Goal: Find specific page/section: Find specific page/section

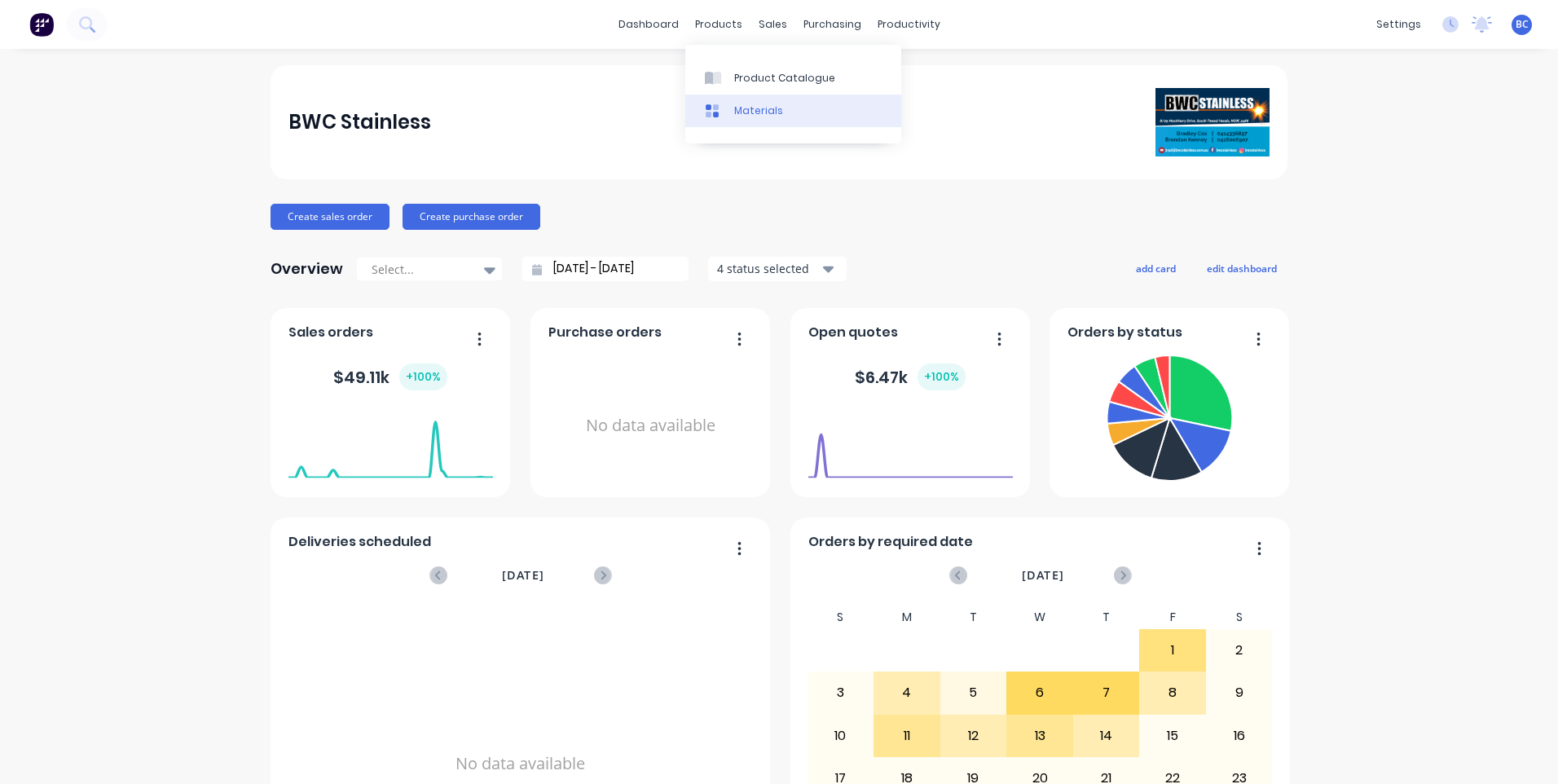
click at [753, 102] on link "Materials" at bounding box center [793, 110] width 216 height 32
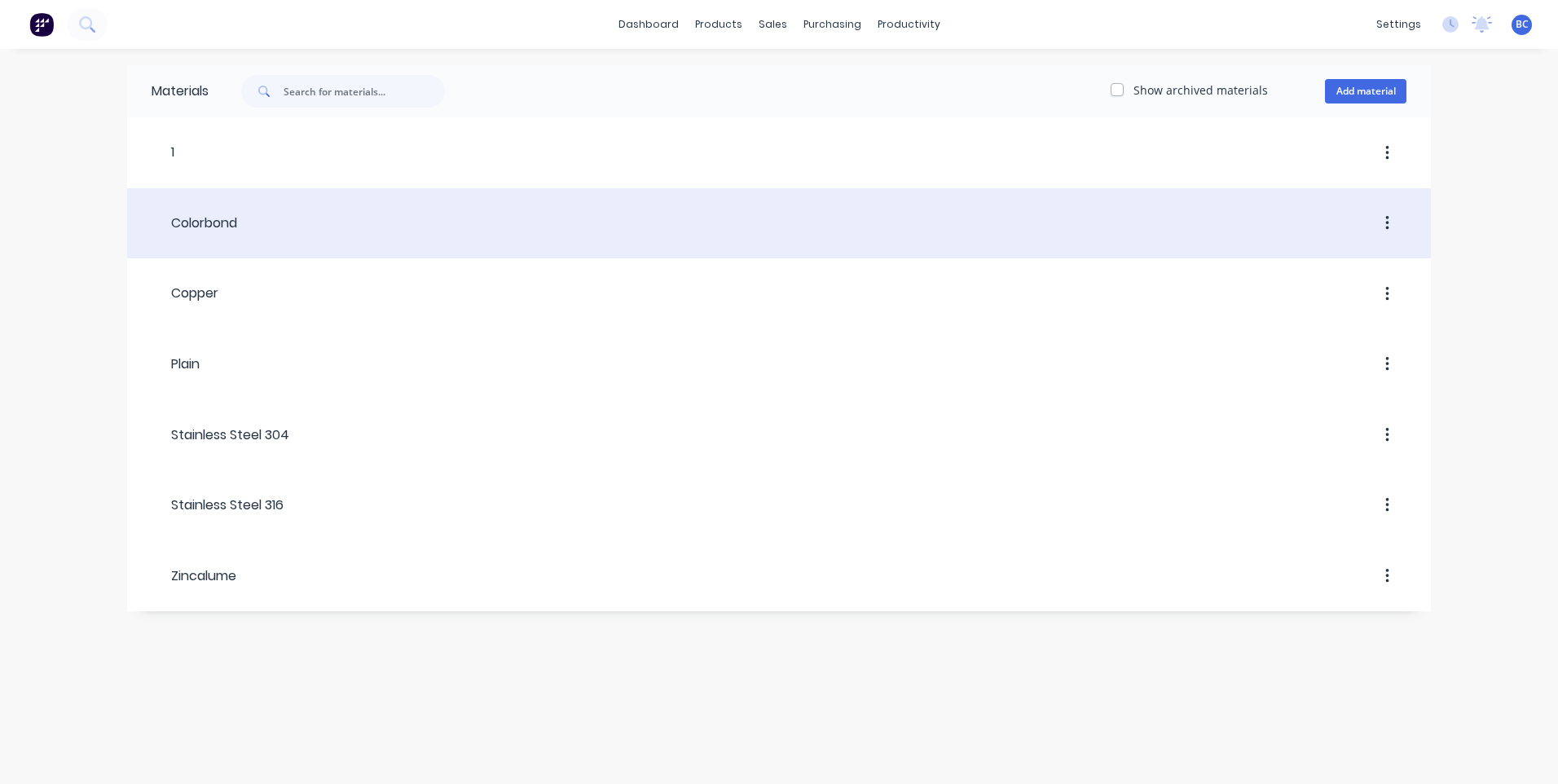
click at [258, 220] on div at bounding box center [822, 223] width 1170 height 30
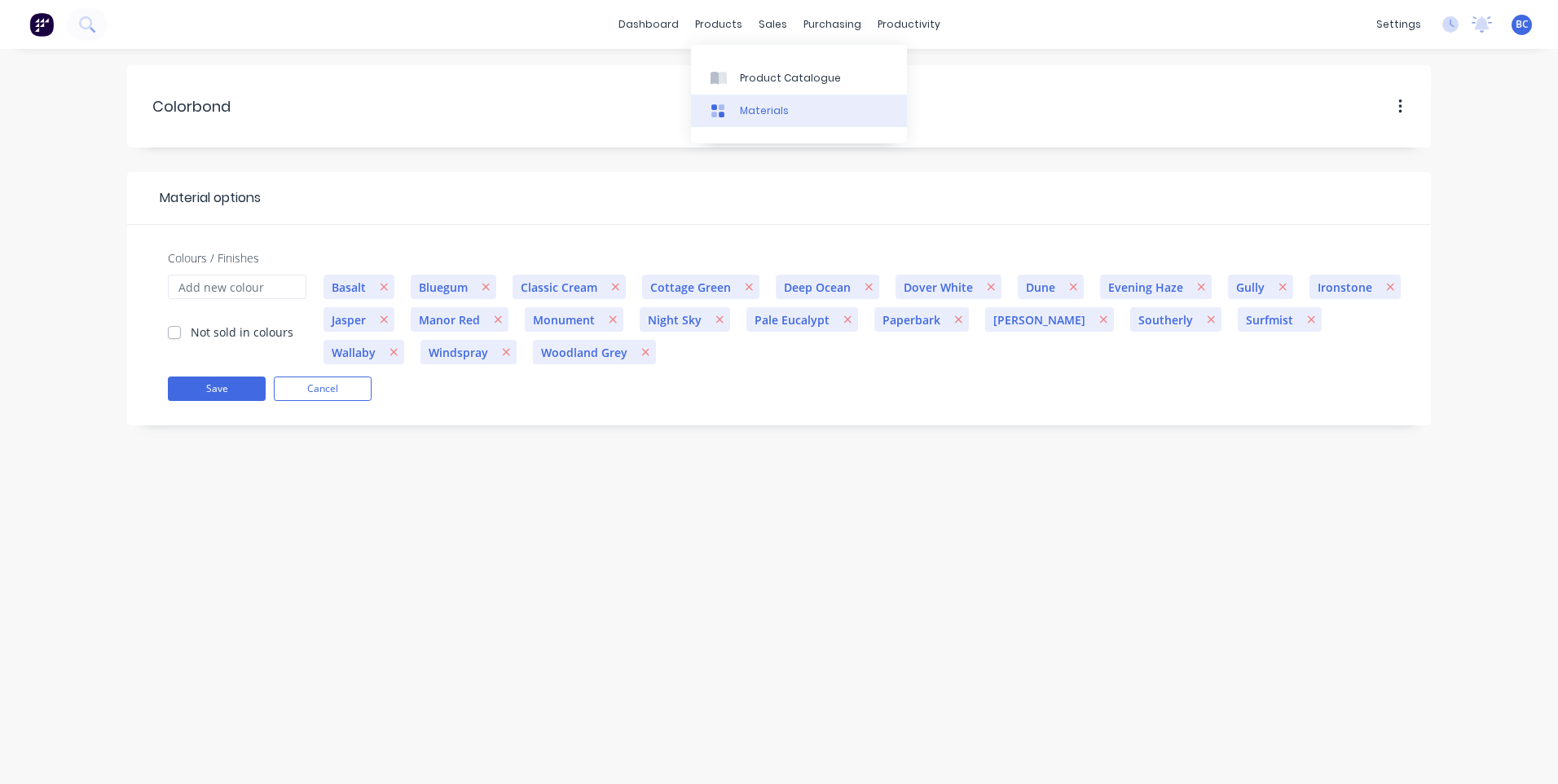
click at [785, 123] on link "Materials" at bounding box center [799, 110] width 216 height 32
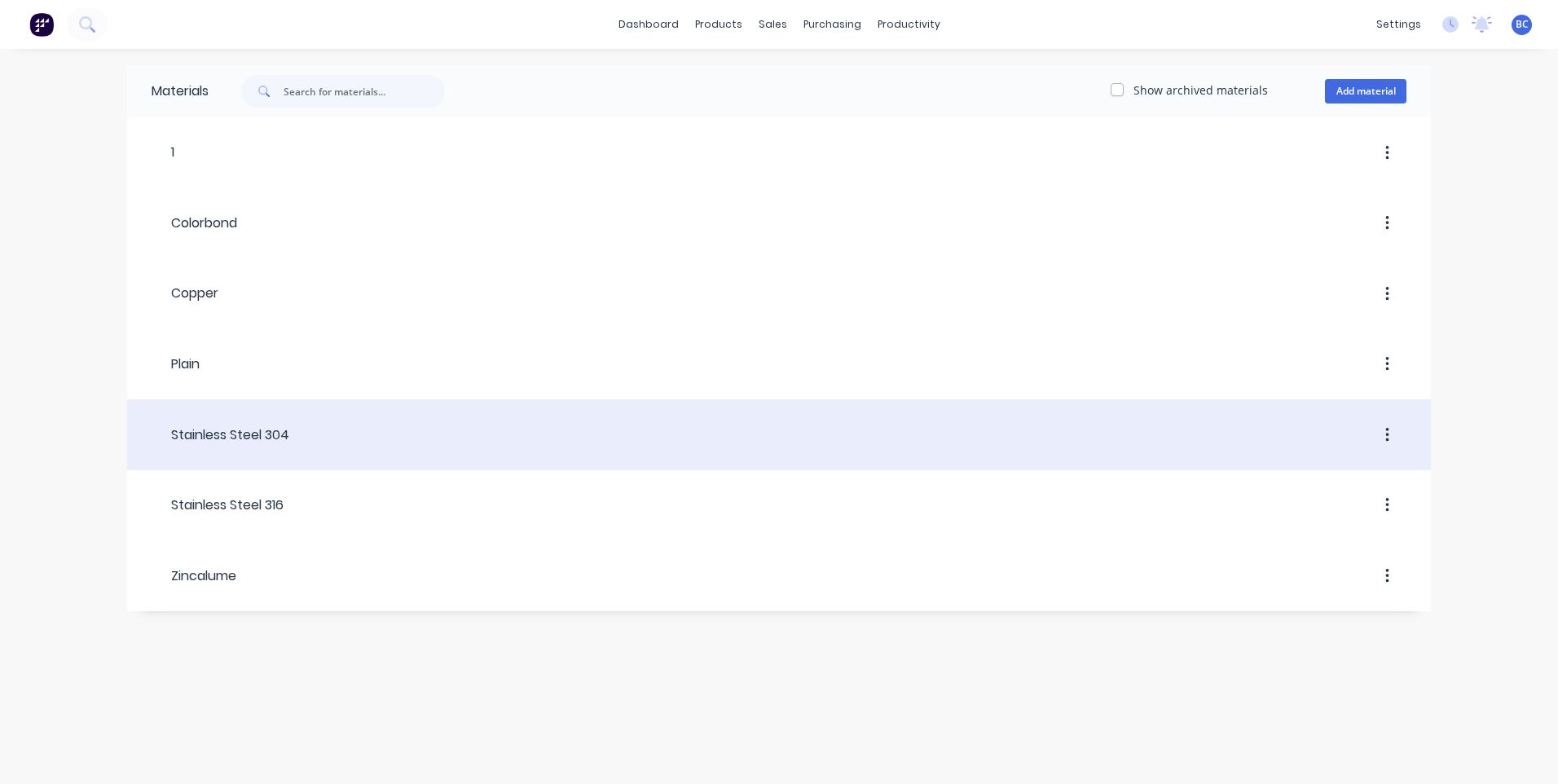
click at [288, 444] on div "Stainless Steel 304" at bounding box center [221, 435] width 138 height 19
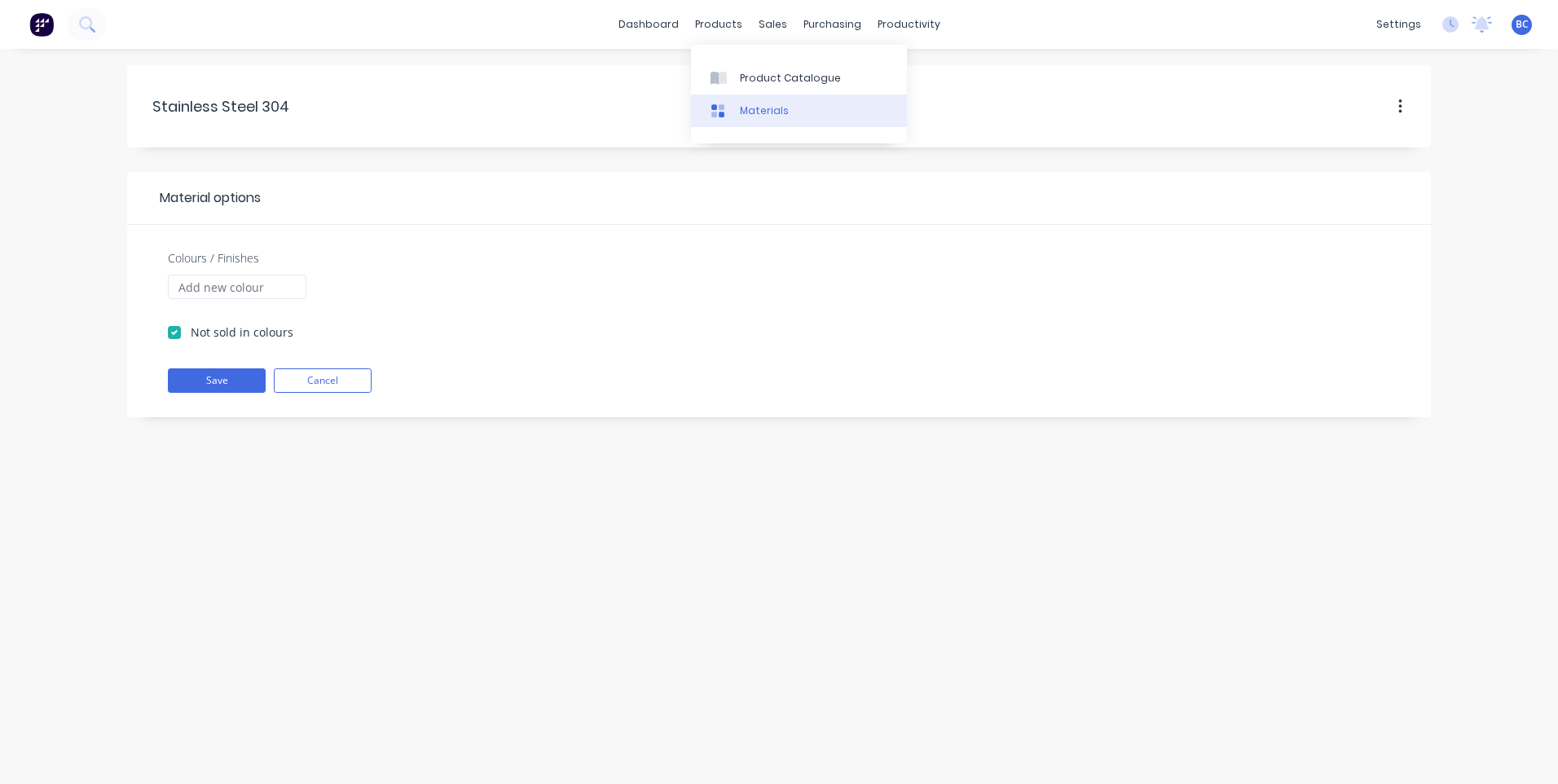
click at [754, 118] on div "Materials" at bounding box center [764, 111] width 49 height 15
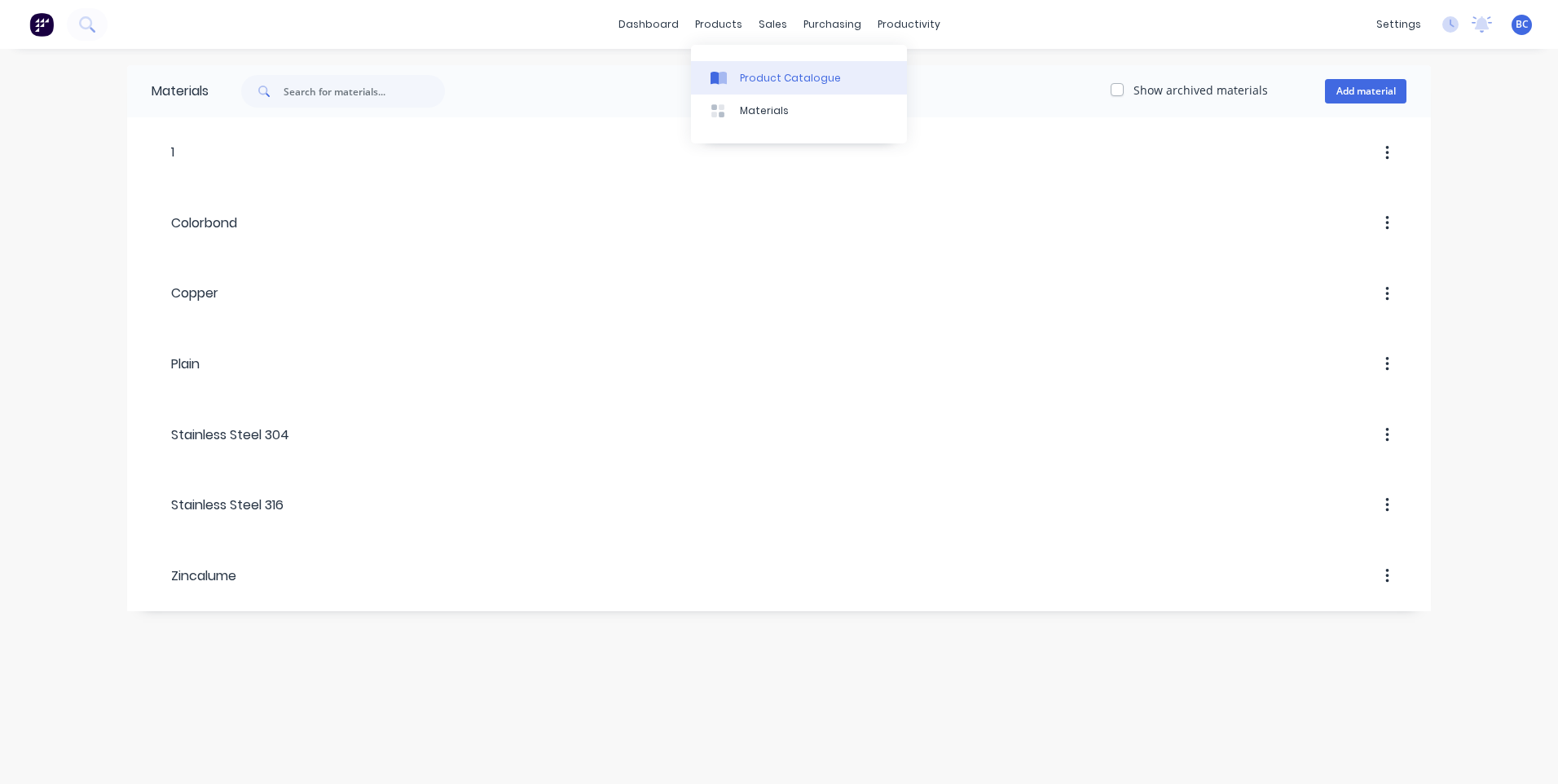
click at [789, 69] on link "Product Catalogue" at bounding box center [799, 77] width 216 height 32
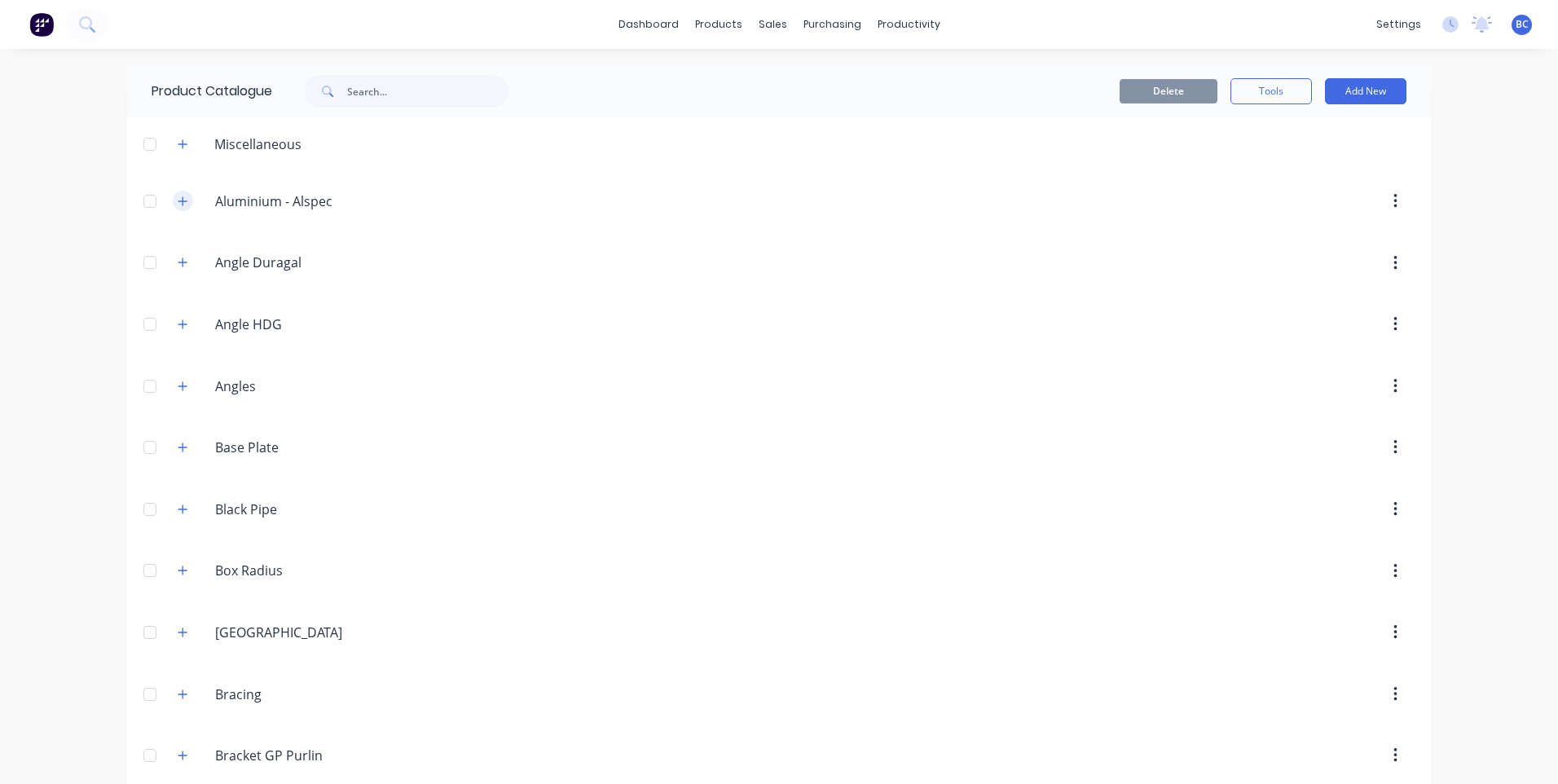
click at [186, 203] on button "button" at bounding box center [183, 201] width 20 height 20
click at [179, 258] on icon "button" at bounding box center [183, 262] width 10 height 11
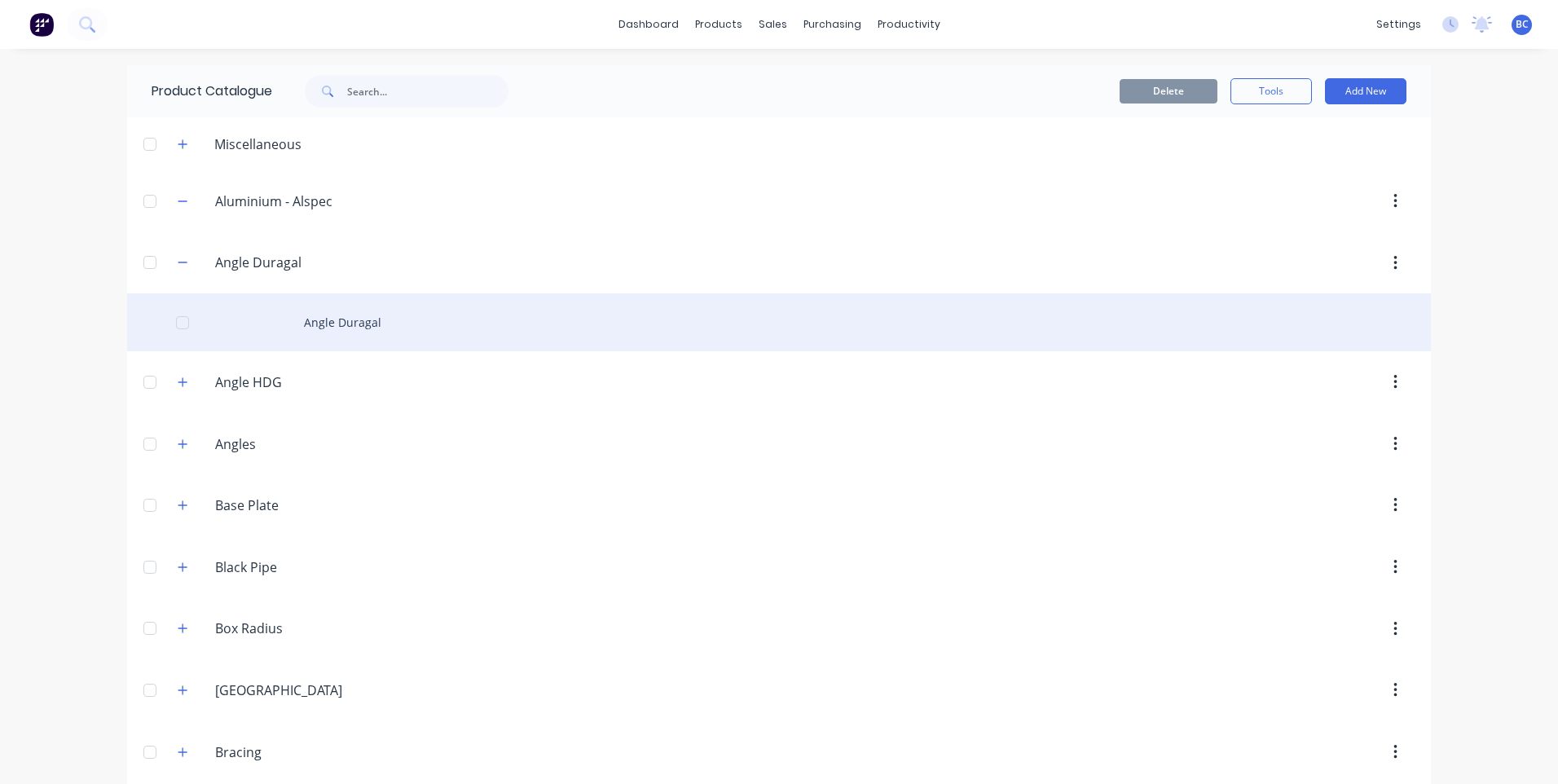
click at [327, 332] on div "Angle Duragal" at bounding box center [779, 322] width 1304 height 57
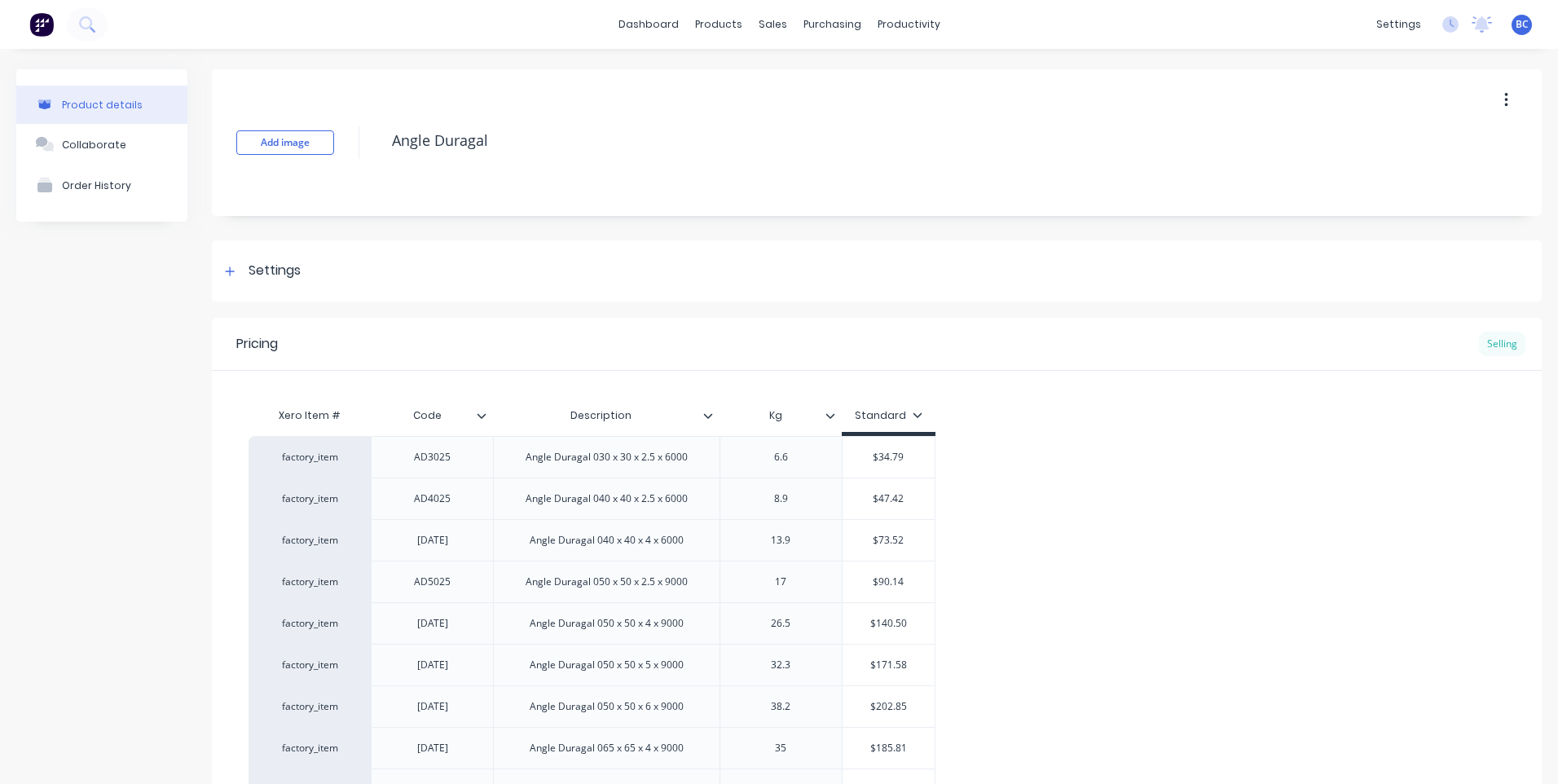
click at [1495, 348] on div "Selling" at bounding box center [1502, 344] width 46 height 24
click at [1501, 343] on div "Selling" at bounding box center [1502, 344] width 46 height 24
click at [1504, 100] on icon "button" at bounding box center [1506, 100] width 4 height 15
click at [437, 462] on div "AD3025" at bounding box center [433, 457] width 82 height 21
click at [647, 474] on div "Angle Duragal 030 x 30 x 2.5 x 6000" at bounding box center [606, 456] width 226 height 42
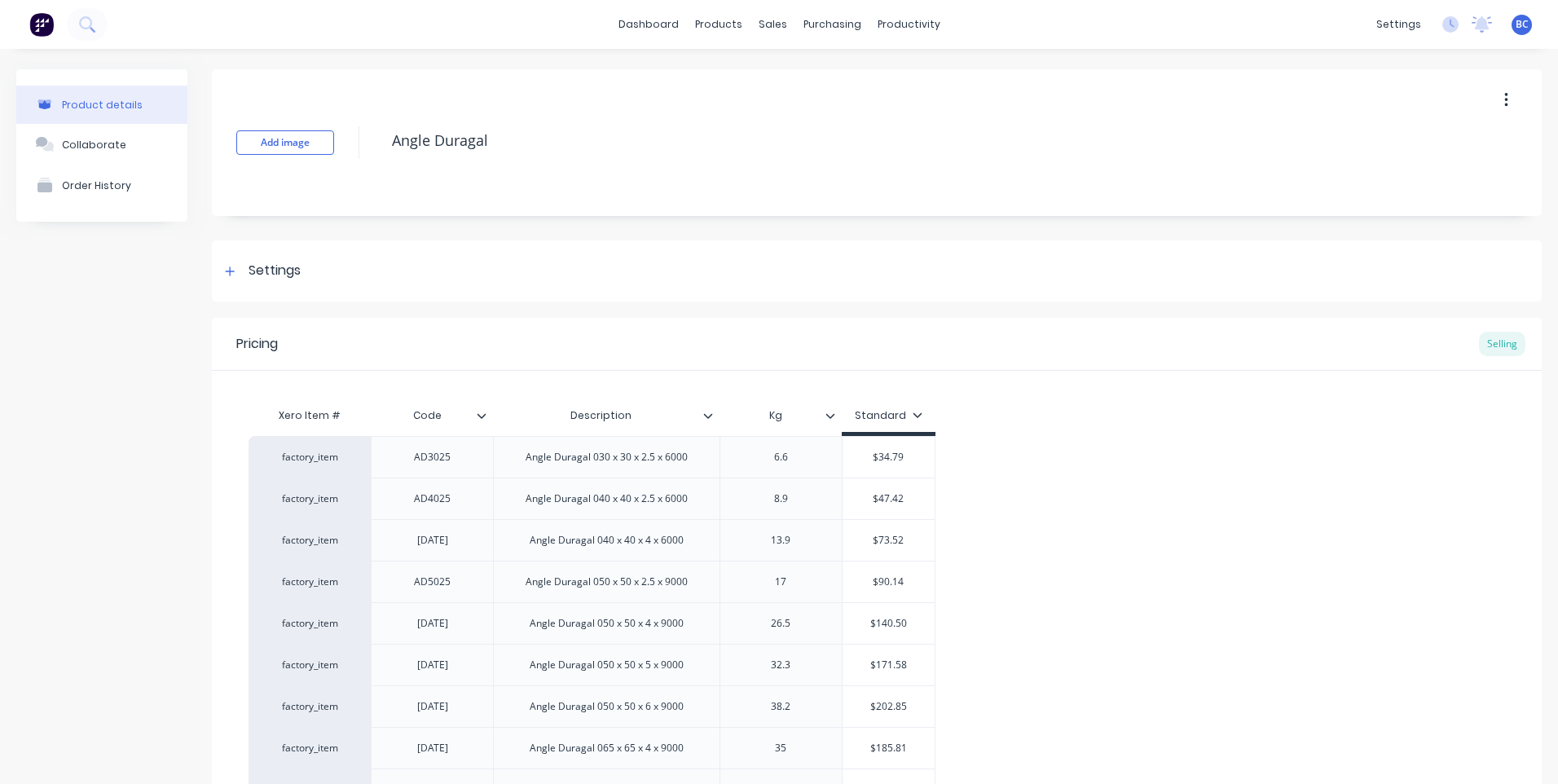
click at [914, 415] on icon at bounding box center [918, 414] width 10 height 10
click at [804, 462] on div at bounding box center [803, 462] width 32 height 32
type textarea "x"
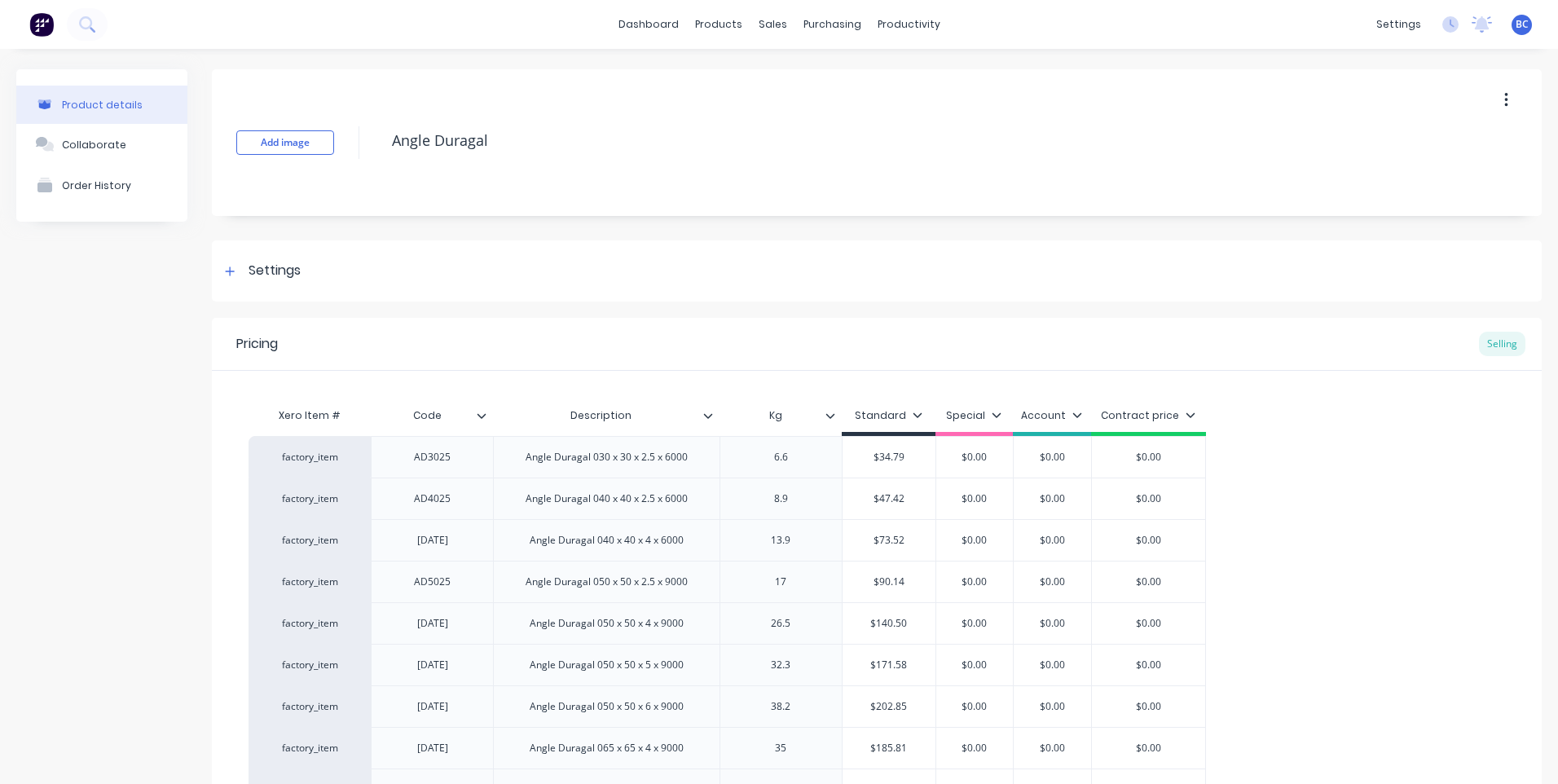
click at [1023, 414] on div "Xero Item # Code Description Kg Standard Special Account Contract price factory…" at bounding box center [877, 709] width 1257 height 619
